Goal: Task Accomplishment & Management: Use online tool/utility

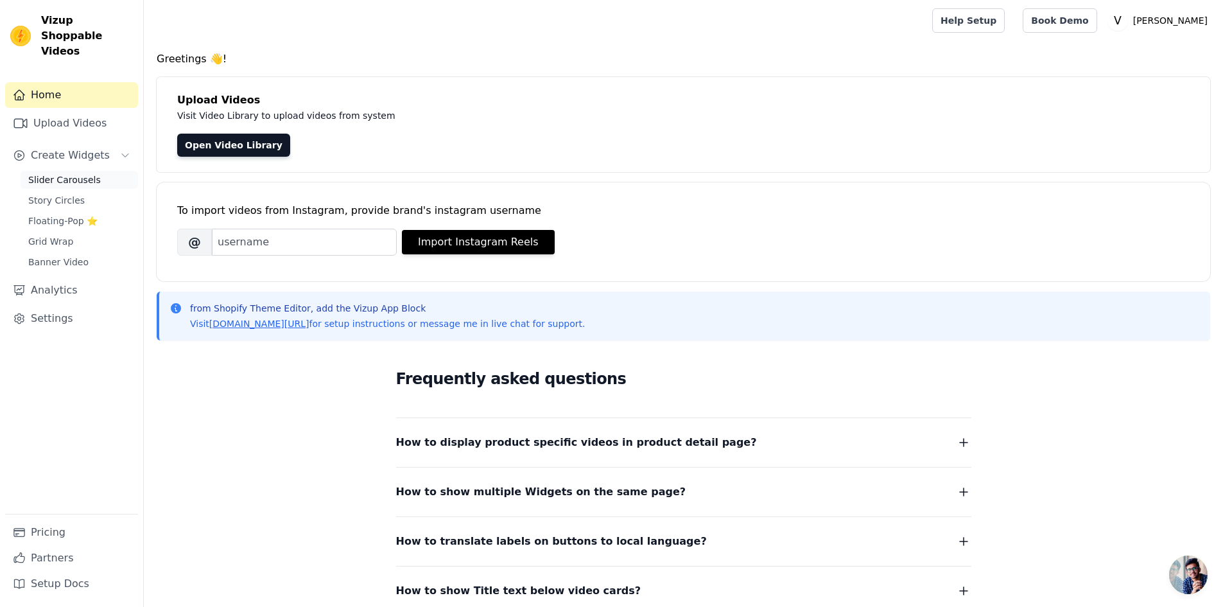
click at [73, 173] on span "Slider Carousels" at bounding box center [64, 179] width 73 height 13
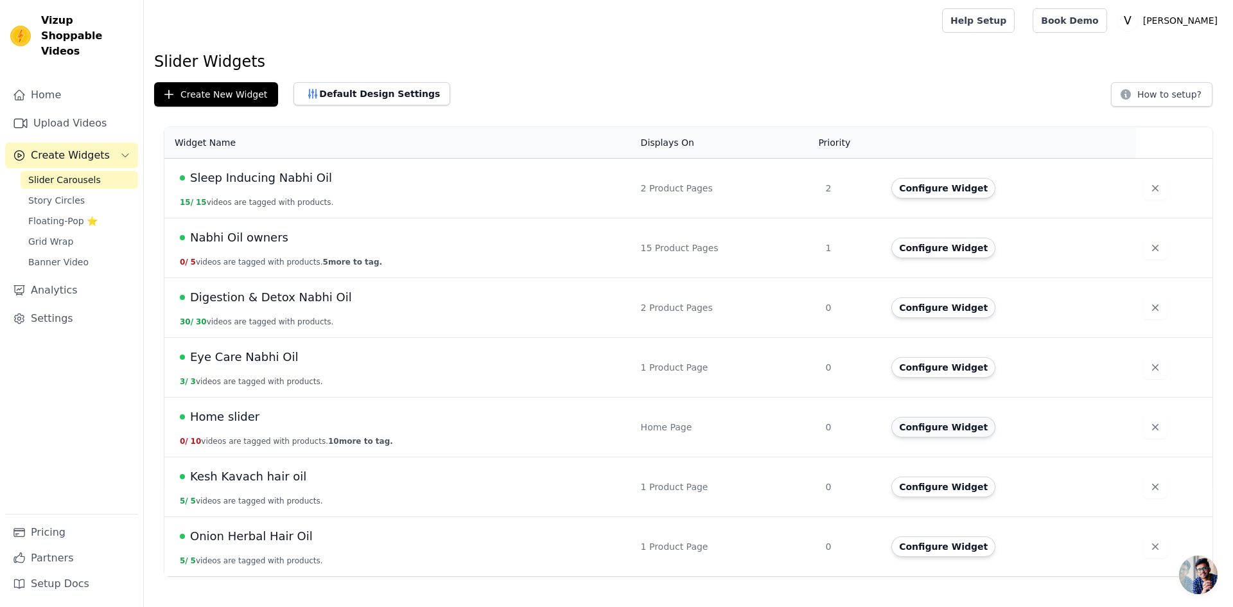
click at [910, 431] on button "Configure Widget" at bounding box center [943, 427] width 104 height 21
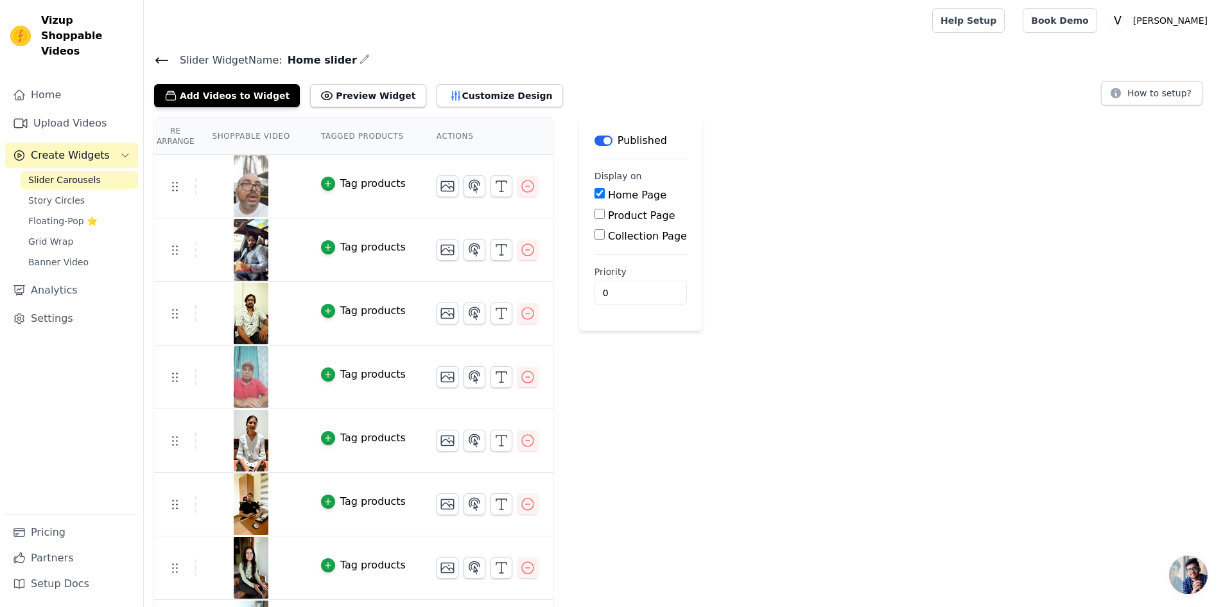
click at [352, 56] on h4 "Slider Widget Name: Home slider" at bounding box center [683, 59] width 1059 height 17
click at [360, 56] on icon "button" at bounding box center [365, 59] width 10 height 10
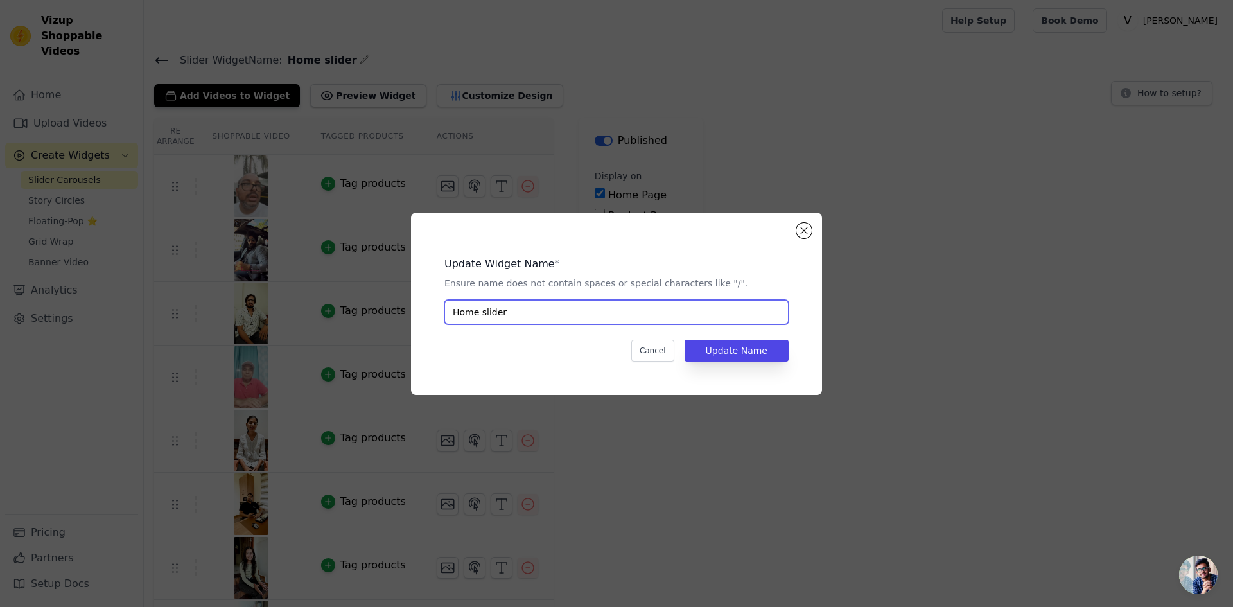
click at [602, 315] on input "Home slider" at bounding box center [616, 312] width 344 height 24
click at [801, 234] on button "Close modal" at bounding box center [803, 230] width 15 height 15
